Goal: Transaction & Acquisition: Purchase product/service

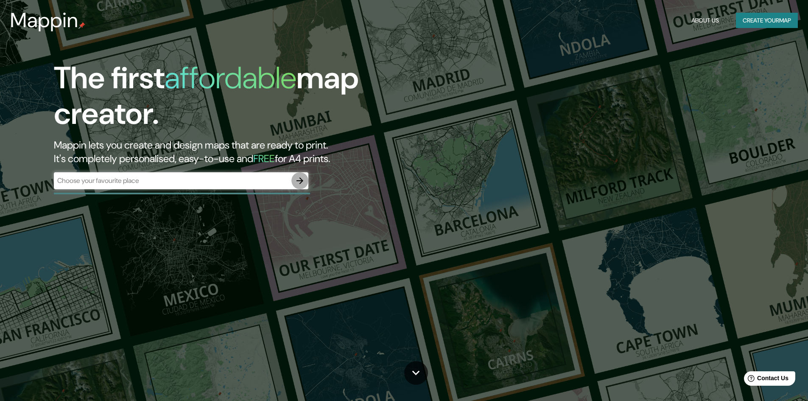
click at [302, 177] on icon "button" at bounding box center [300, 180] width 10 height 10
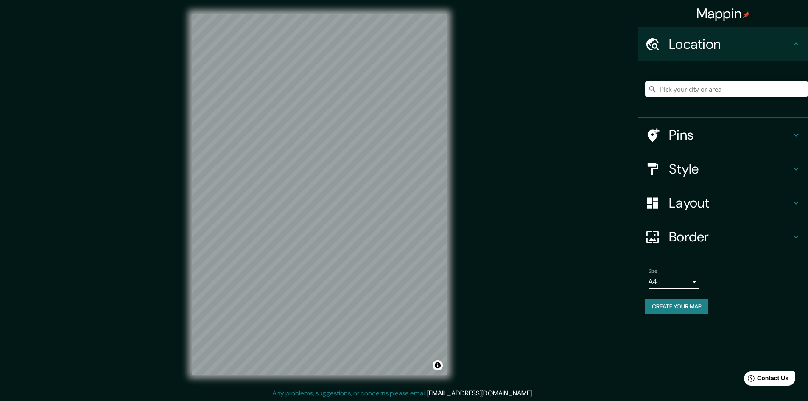
click at [703, 92] on input "Pick your city or area" at bounding box center [726, 88] width 163 height 15
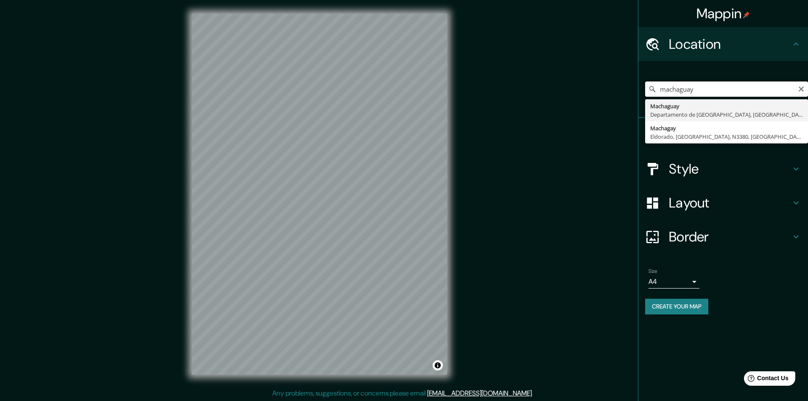
click at [706, 86] on input "machaguay" at bounding box center [726, 88] width 163 height 15
type input "m"
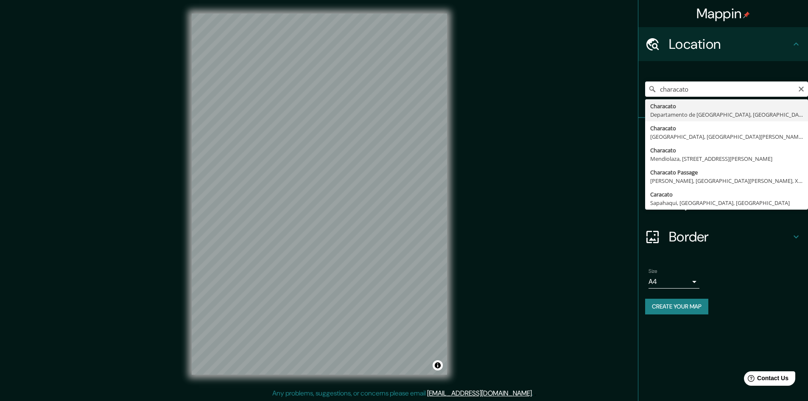
type input "Characato, [GEOGRAPHIC_DATA], [GEOGRAPHIC_DATA]"
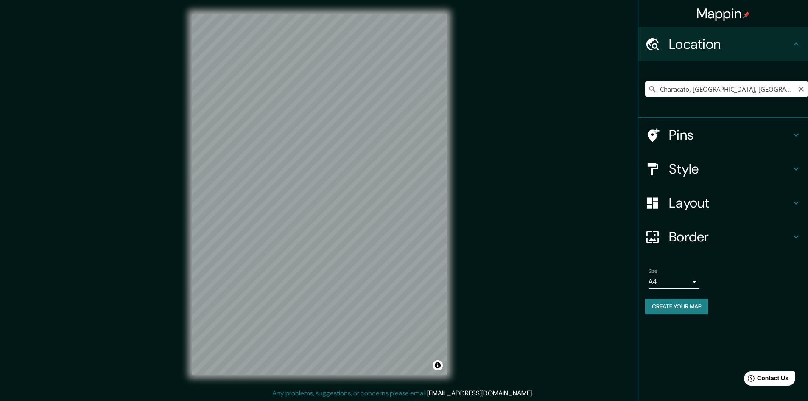
click at [650, 90] on icon at bounding box center [652, 89] width 6 height 6
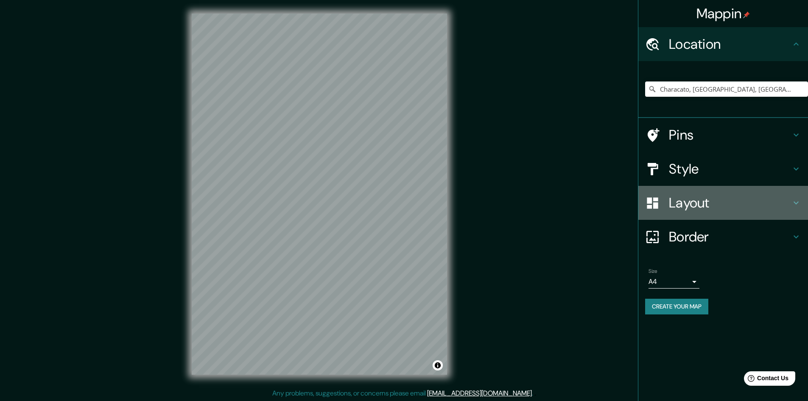
click at [691, 201] on h4 "Layout" at bounding box center [729, 202] width 122 height 17
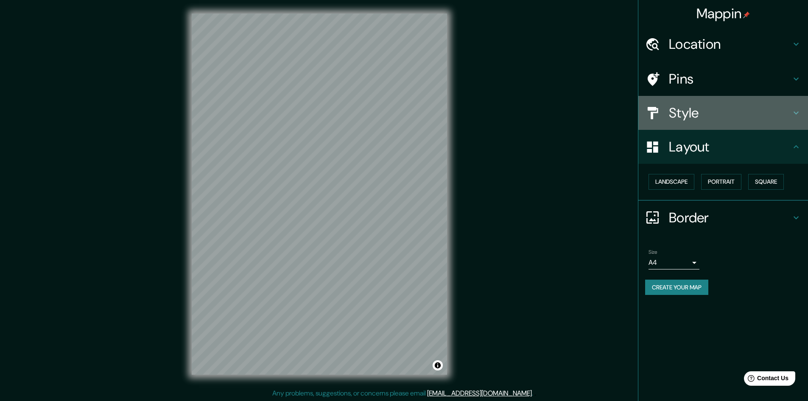
click at [690, 122] on div "Style" at bounding box center [723, 113] width 170 height 34
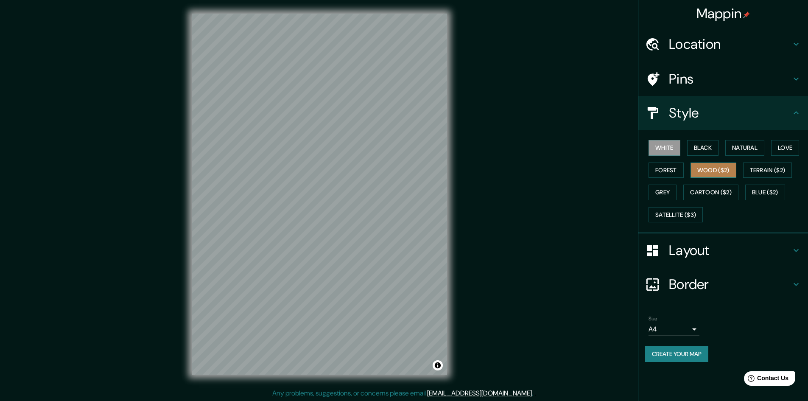
click at [702, 167] on button "Wood ($2)" at bounding box center [713, 170] width 46 height 16
click at [703, 151] on button "Black" at bounding box center [703, 148] width 32 height 16
click at [679, 171] on button "Forest" at bounding box center [665, 170] width 35 height 16
click at [700, 169] on button "Wood ($2)" at bounding box center [713, 170] width 46 height 16
click at [702, 191] on button "Cartoon ($2)" at bounding box center [710, 192] width 55 height 16
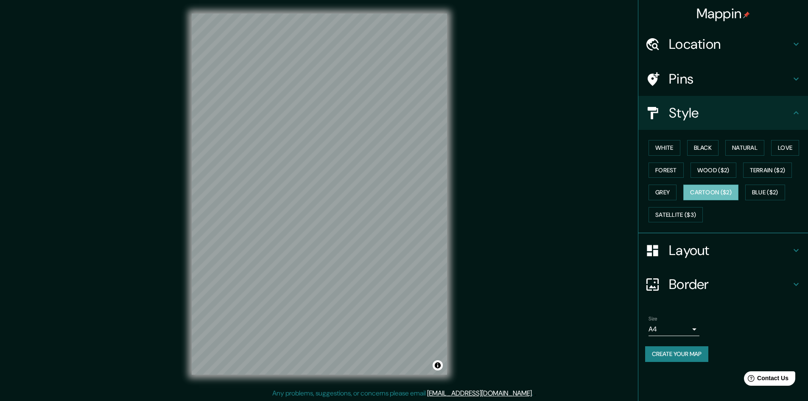
click at [468, 212] on div "Mappin Location [GEOGRAPHIC_DATA], [GEOGRAPHIC_DATA], [GEOGRAPHIC_DATA] Pins St…" at bounding box center [404, 200] width 808 height 401
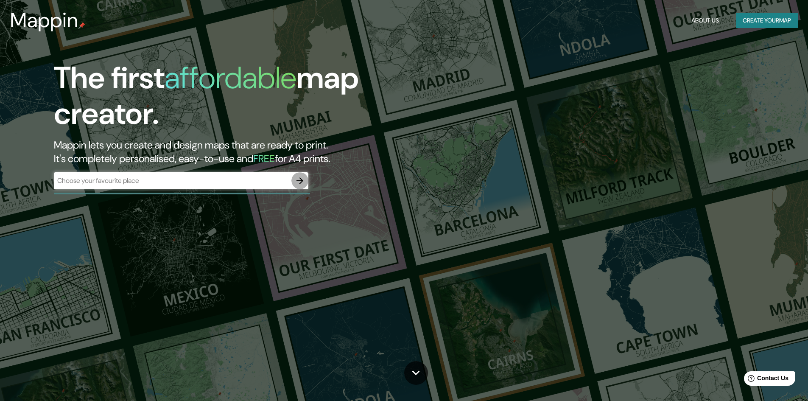
click at [298, 182] on icon "button" at bounding box center [300, 180] width 10 height 10
